Goal: Ask a question

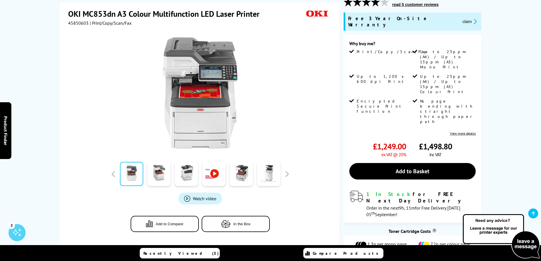
scroll to position [85, 0]
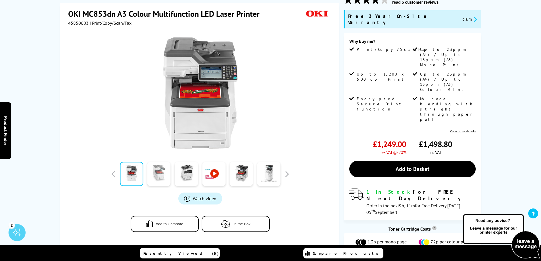
click at [159, 162] on link at bounding box center [158, 174] width 23 height 24
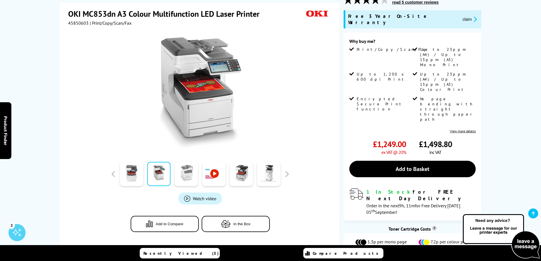
click at [181, 167] on link at bounding box center [186, 174] width 23 height 24
click at [185, 167] on link at bounding box center [186, 174] width 23 height 24
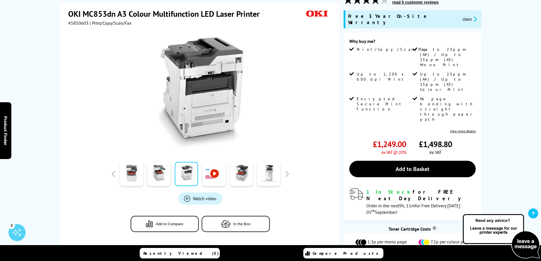
click at [216, 168] on link at bounding box center [213, 174] width 23 height 24
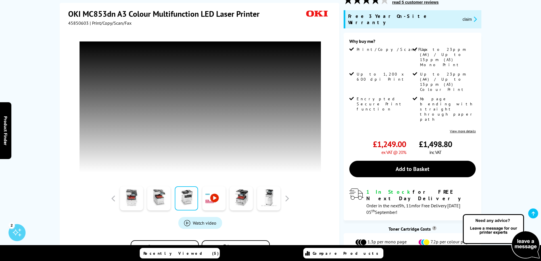
click at [413, 255] on div "Recently Viewed (5) Compare Products" at bounding box center [270, 253] width 341 height 16
click at [241, 190] on link at bounding box center [241, 198] width 23 height 24
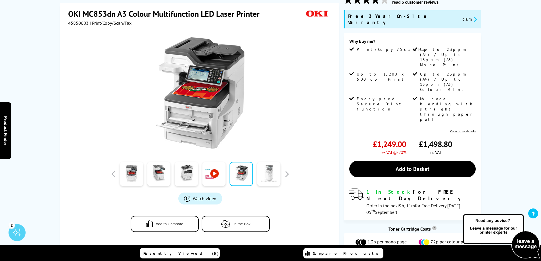
click at [273, 169] on link at bounding box center [268, 174] width 23 height 24
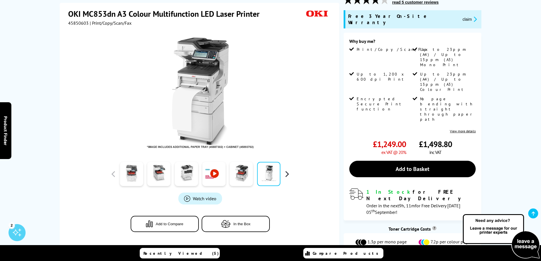
click at [285, 170] on button "button" at bounding box center [286, 174] width 9 height 9
click at [264, 171] on link at bounding box center [268, 174] width 23 height 24
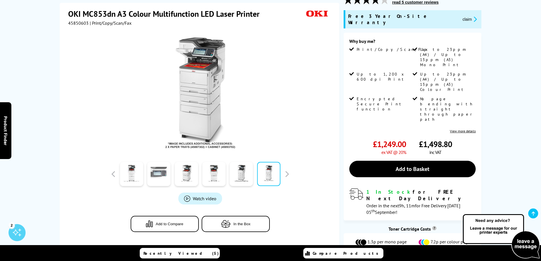
click at [159, 171] on link at bounding box center [158, 174] width 23 height 24
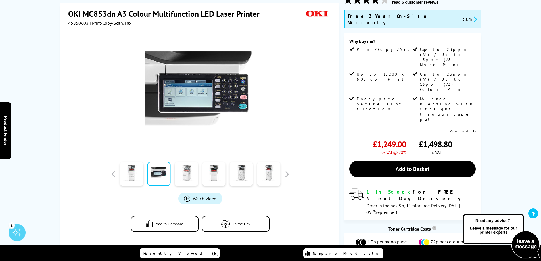
click at [186, 166] on link at bounding box center [186, 174] width 23 height 24
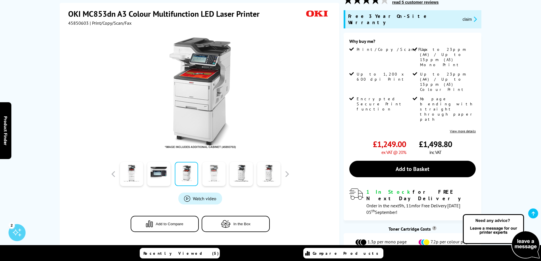
click at [216, 163] on link at bounding box center [213, 174] width 23 height 24
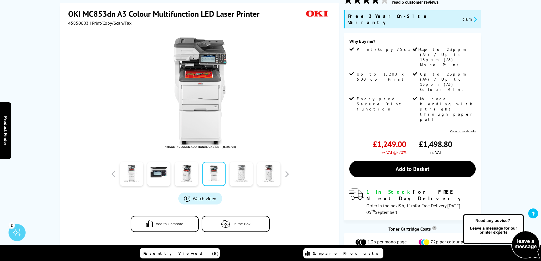
click at [245, 166] on link at bounding box center [241, 174] width 23 height 24
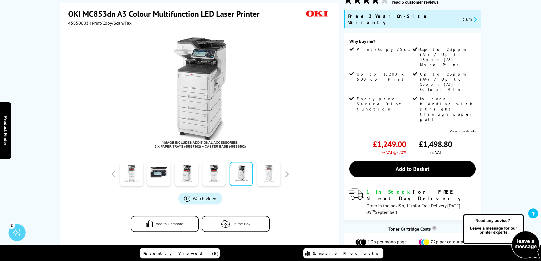
click at [268, 170] on link at bounding box center [268, 174] width 23 height 24
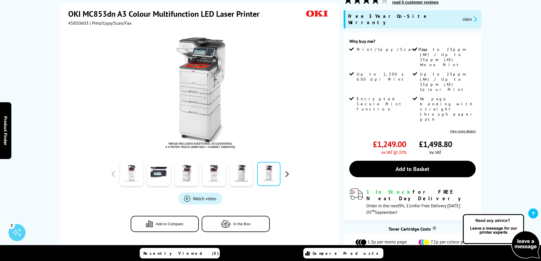
click at [288, 170] on button "button" at bounding box center [286, 174] width 9 height 9
click at [211, 164] on link at bounding box center [213, 174] width 23 height 24
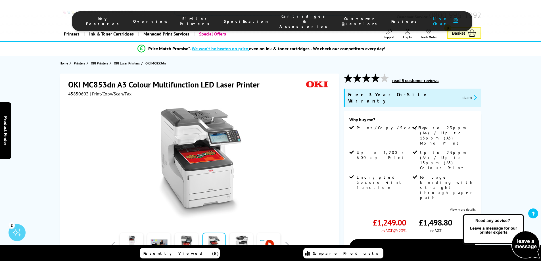
scroll to position [0, 0]
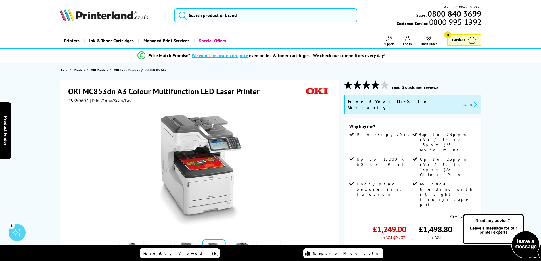
click at [456, 214] on link "View more details" at bounding box center [462, 216] width 26 height 4
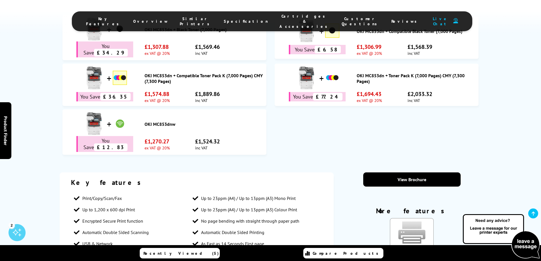
scroll to position [469, 0]
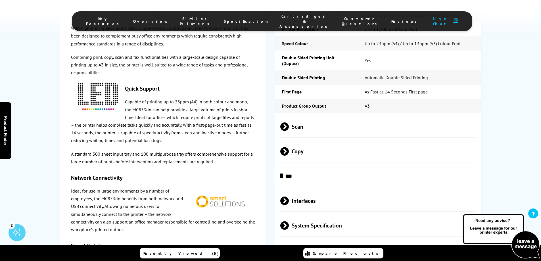
scroll to position [958, 0]
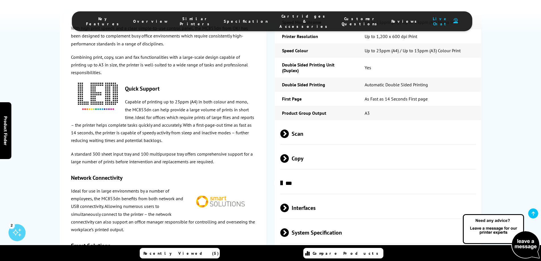
click at [289, 129] on span at bounding box center [289, 133] width 0 height 9
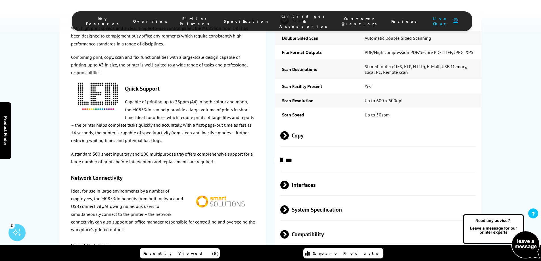
scroll to position [1072, 0]
click at [289, 230] on span at bounding box center [289, 234] width 0 height 9
click at [289, 205] on span at bounding box center [289, 209] width 0 height 9
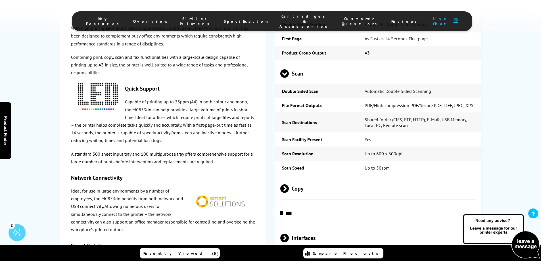
scroll to position [930, 0]
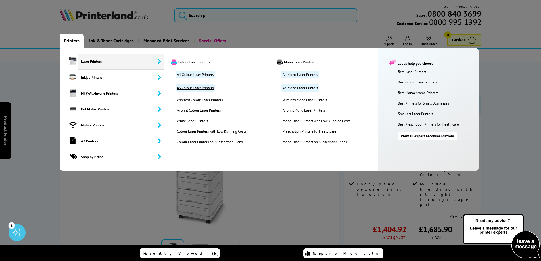
click at [192, 88] on link "A3 Colour Laser Printers" at bounding box center [194, 88] width 39 height 8
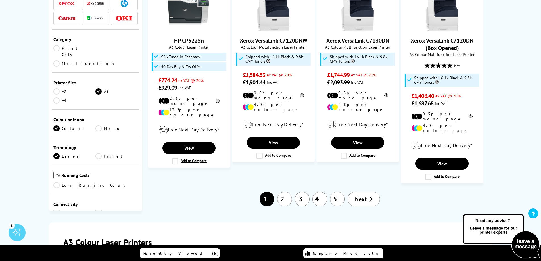
scroll to position [709, 0]
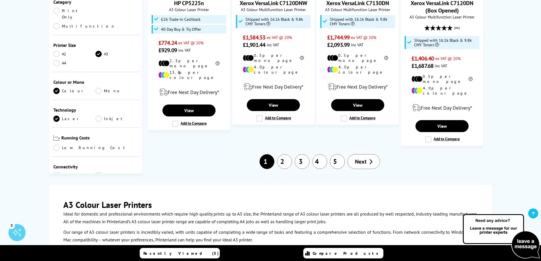
click at [360, 158] on span "Next" at bounding box center [361, 161] width 12 height 7
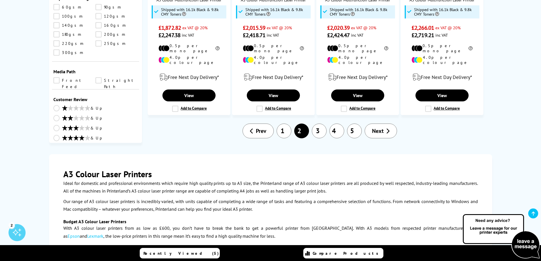
scroll to position [709, 0]
click at [376, 127] on span "Next" at bounding box center [378, 130] width 12 height 7
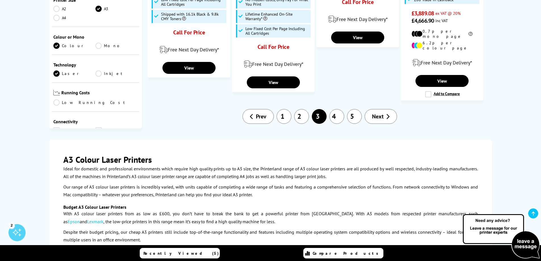
scroll to position [624, 0]
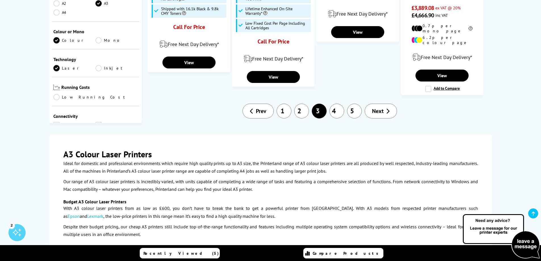
click at [384, 104] on link "Next" at bounding box center [380, 111] width 32 height 15
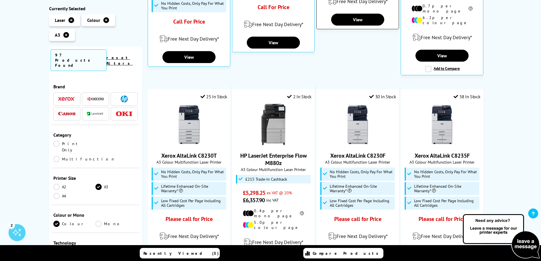
scroll to position [341, 0]
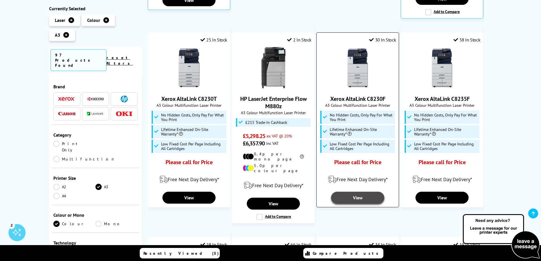
click at [354, 192] on link "View" at bounding box center [357, 198] width 53 height 12
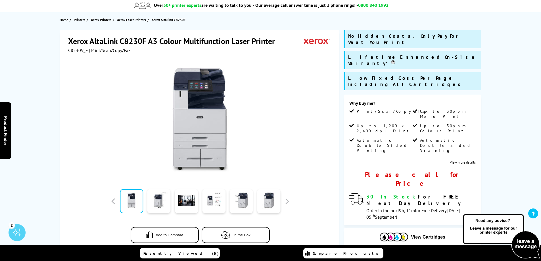
scroll to position [57, 0]
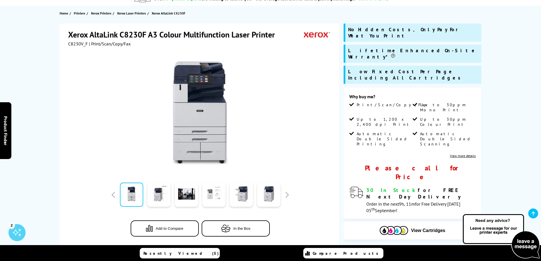
click at [213, 193] on link at bounding box center [213, 194] width 23 height 24
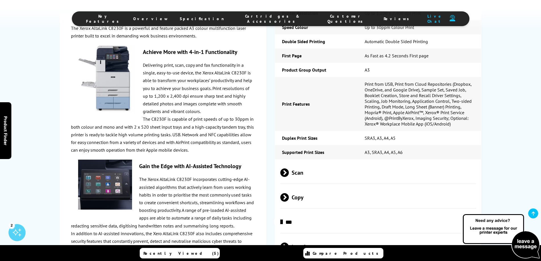
scroll to position [653, 0]
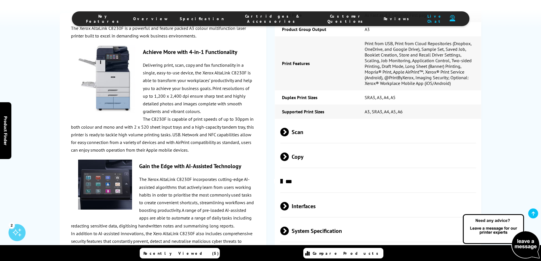
click at [289, 132] on span at bounding box center [289, 132] width 0 height 9
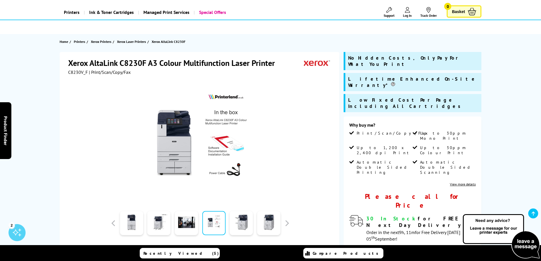
scroll to position [57, 0]
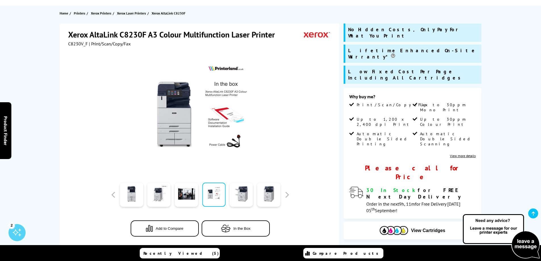
click at [287, 190] on div at bounding box center [200, 194] width 182 height 28
click at [164, 196] on link at bounding box center [158, 194] width 23 height 24
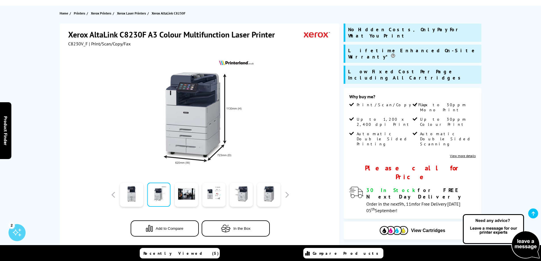
click at [373, 29] on span "No Hidden Costs, Only Pay For What You Print" at bounding box center [413, 32] width 130 height 12
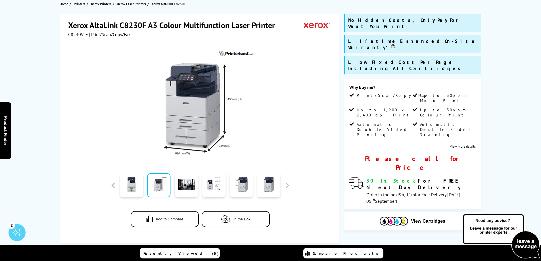
scroll to position [0, 0]
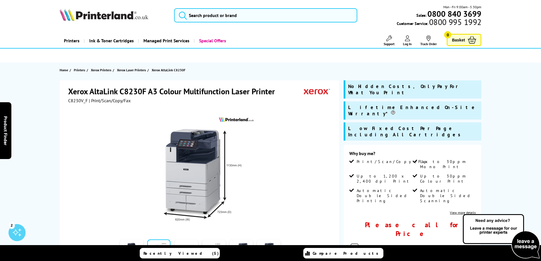
click at [482, 221] on img at bounding box center [500, 236] width 79 height 47
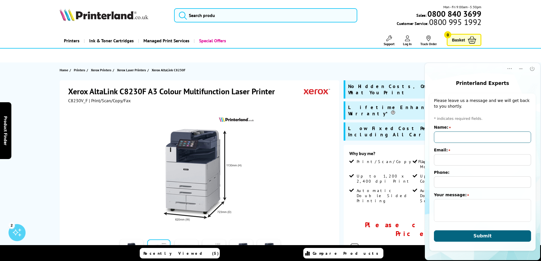
click at [452, 135] on input "Name:" at bounding box center [482, 136] width 97 height 11
type input "[PERSON_NAME]"
type input "[PERSON_NAME][EMAIL_ADDRESS][DOMAIN_NAME]"
type input "[PHONE_NUMBER]"
click at [470, 206] on textarea "Your message:" at bounding box center [482, 210] width 97 height 23
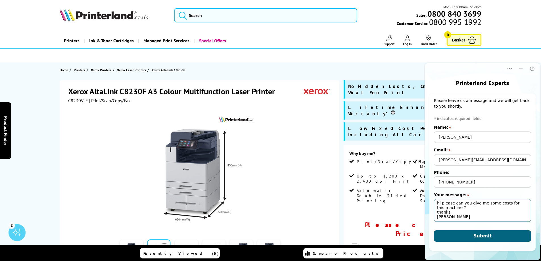
scroll to position [6, 0]
type textarea "hi please can you give me some costs for this machine ? thanks [PERSON_NAME]"
click at [485, 236] on span "Submit" at bounding box center [482, 235] width 18 height 5
